Goal: Communication & Community: Share content

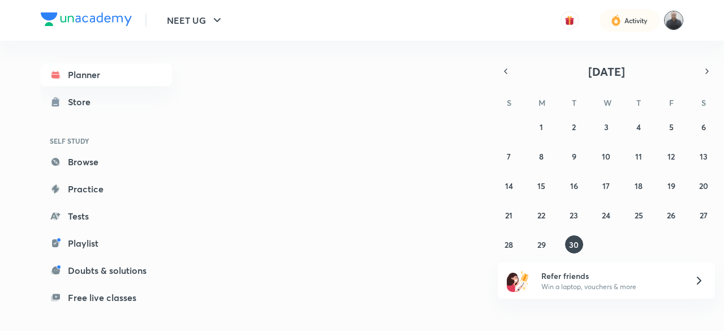
click at [673, 21] on img at bounding box center [673, 20] width 19 height 19
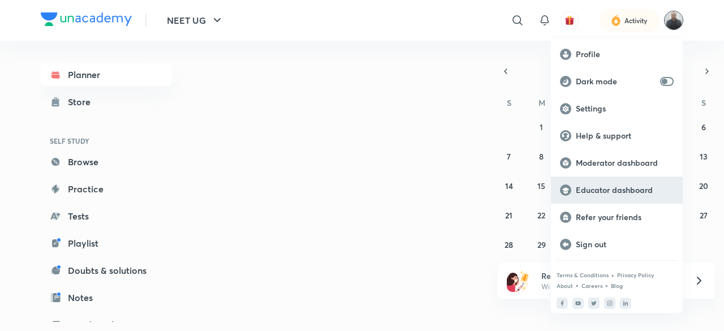
click at [594, 192] on p "Educator dashboard" at bounding box center [625, 190] width 98 height 10
